Goal: Transaction & Acquisition: Purchase product/service

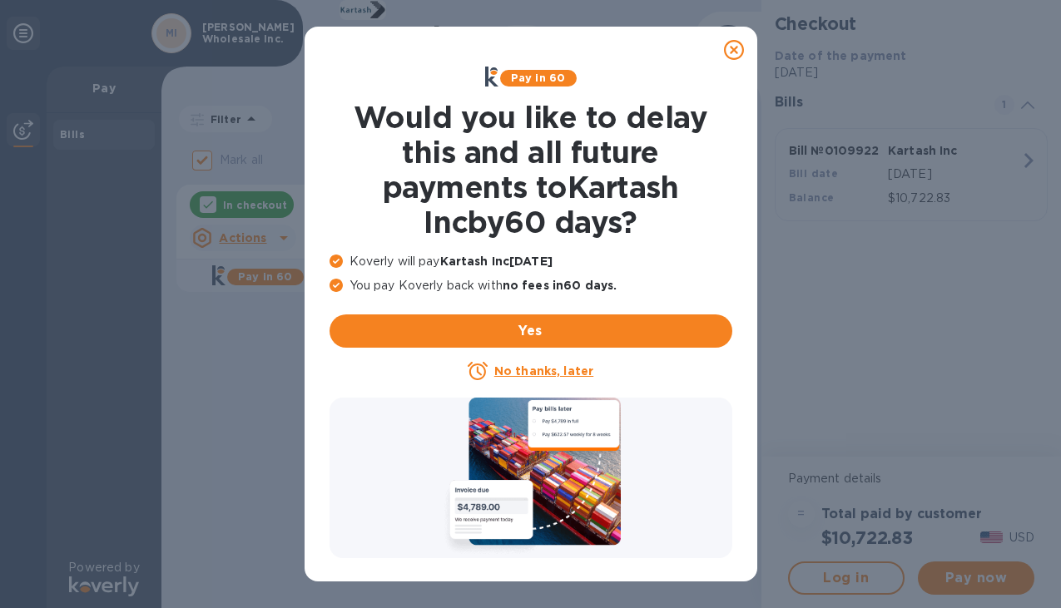
click at [731, 53] on icon at bounding box center [734, 50] width 20 height 20
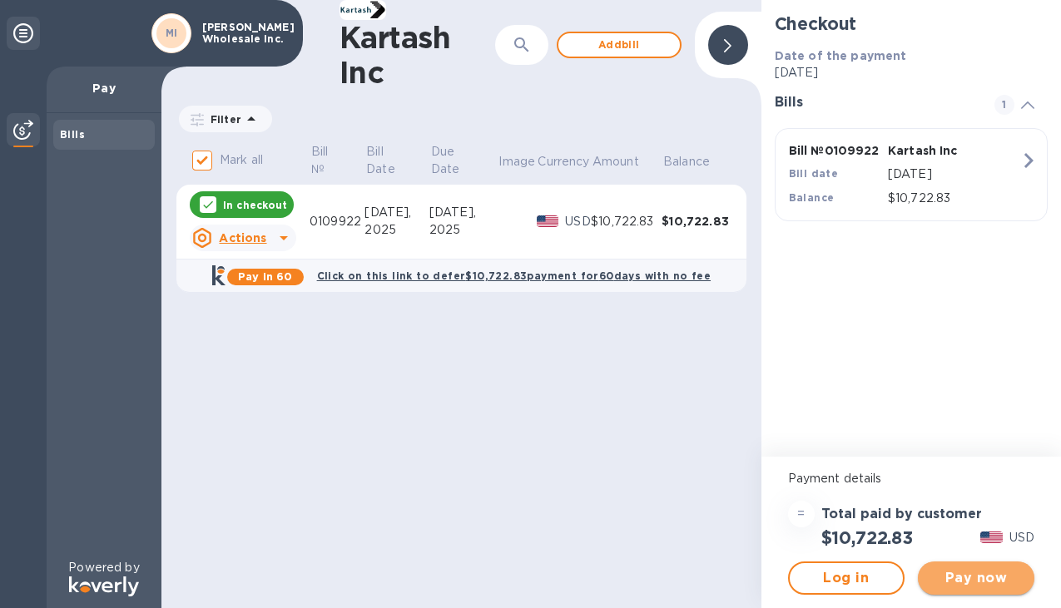
click at [977, 578] on span "Pay now" at bounding box center [976, 578] width 90 height 20
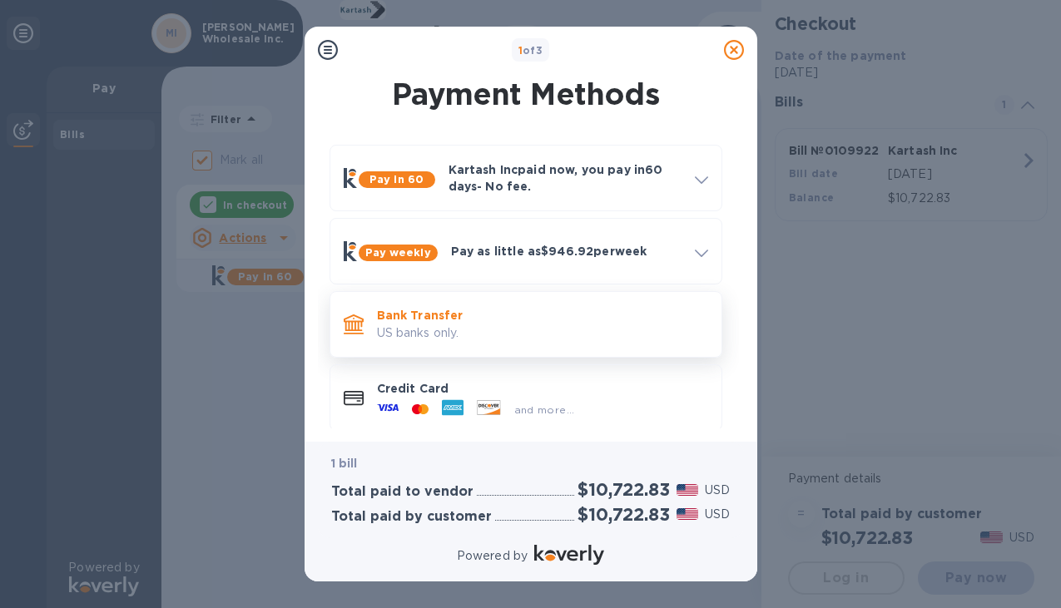
click at [407, 335] on p "US banks only." at bounding box center [542, 332] width 331 height 17
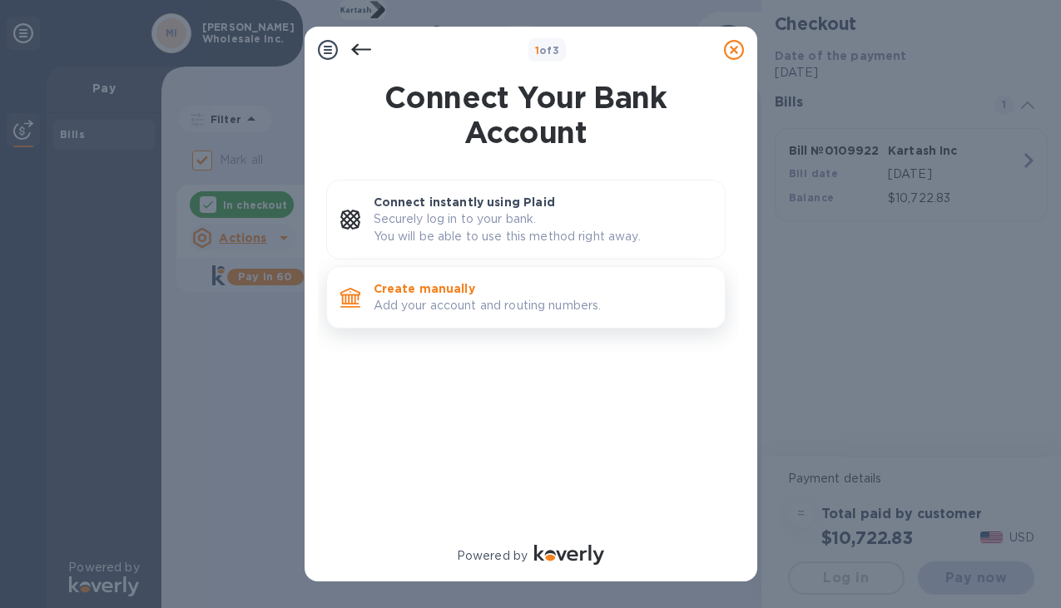
click at [407, 286] on p "Create manually" at bounding box center [542, 288] width 338 height 17
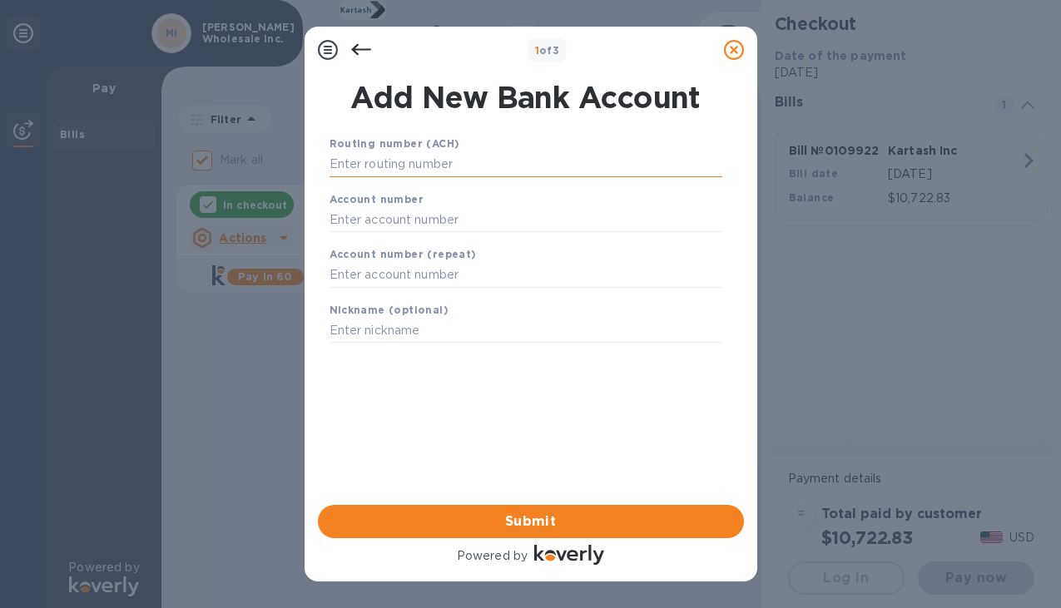
click at [393, 171] on input "text" at bounding box center [525, 164] width 393 height 25
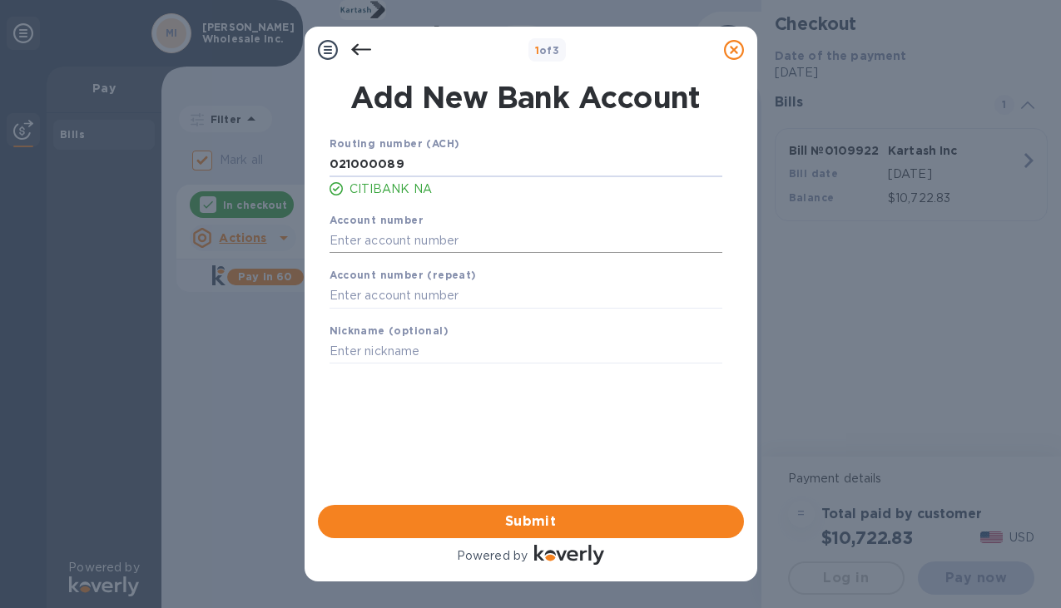
type input "021000089"
click at [385, 241] on input "text" at bounding box center [525, 240] width 393 height 25
type input "6882952800"
click at [378, 296] on input "text" at bounding box center [525, 296] width 393 height 25
type input "6882952800"
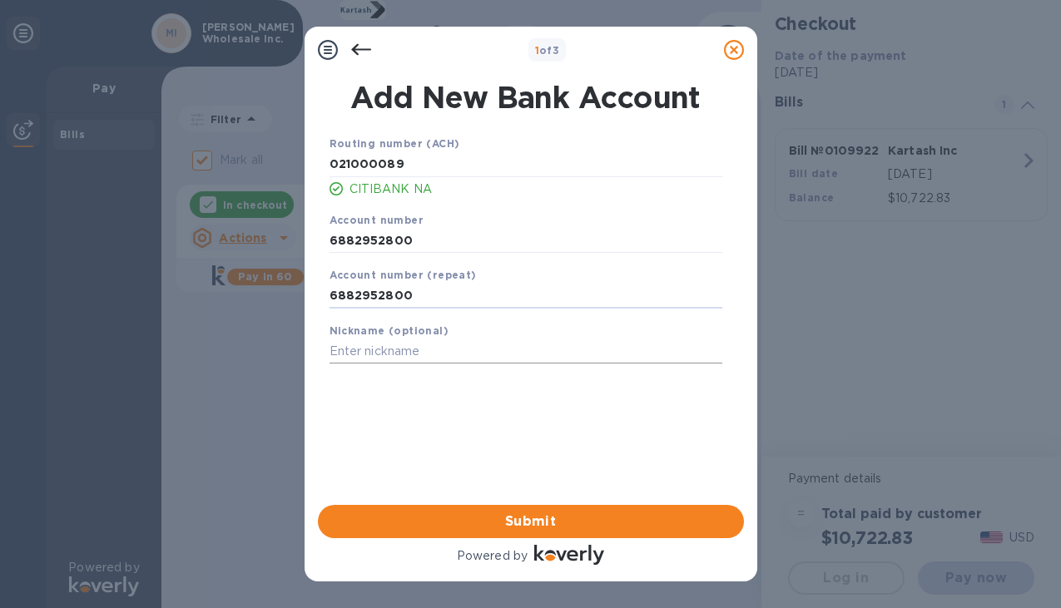
click at [403, 354] on input "text" at bounding box center [525, 351] width 393 height 25
type input "M"
type input "[PERSON_NAME] Wholesale Inc"
click at [541, 515] on span "Submit" at bounding box center [530, 522] width 399 height 20
